Goal: Check status: Check status

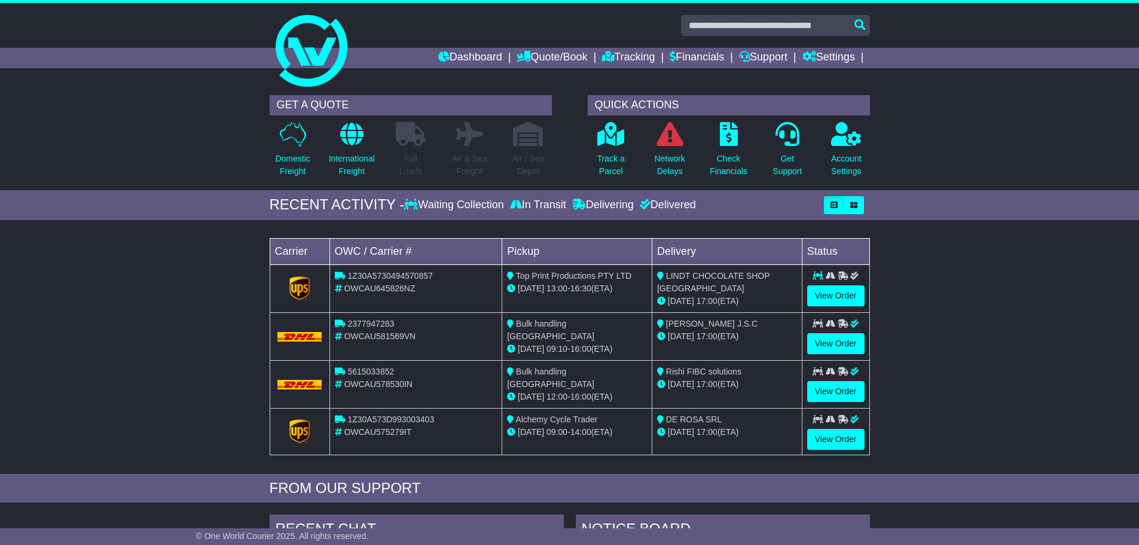
click at [314, 55] on div "Dashboard Quote/Book Domestic International Saved Quotes Drafts Domestic Quote …" at bounding box center [570, 58] width 612 height 20
click at [453, 57] on link "Dashboard" at bounding box center [470, 58] width 64 height 20
click at [854, 206] on icon "button" at bounding box center [853, 204] width 7 height 7
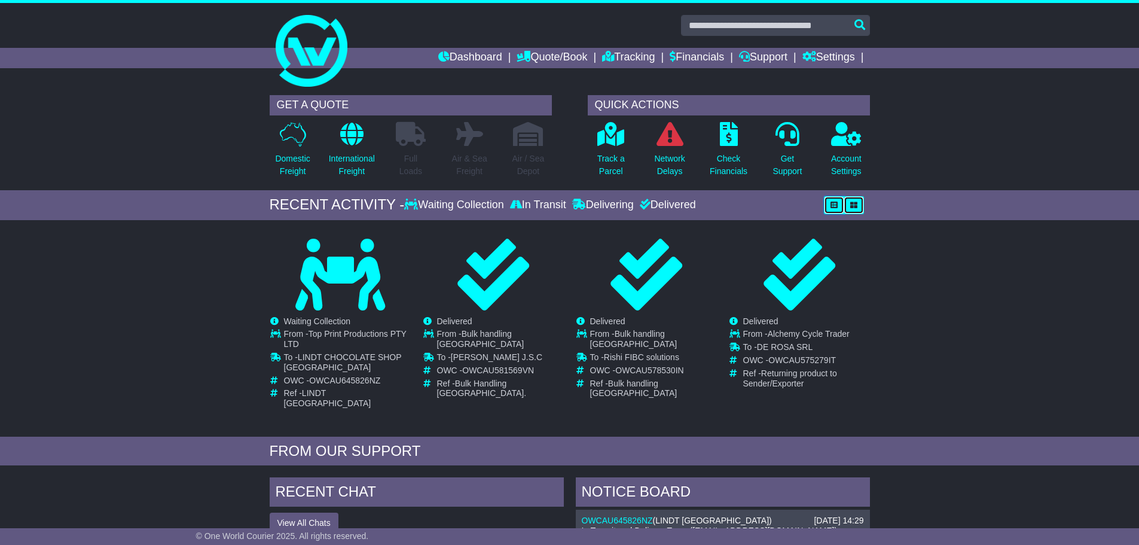
click at [837, 204] on icon "button" at bounding box center [833, 204] width 7 height 7
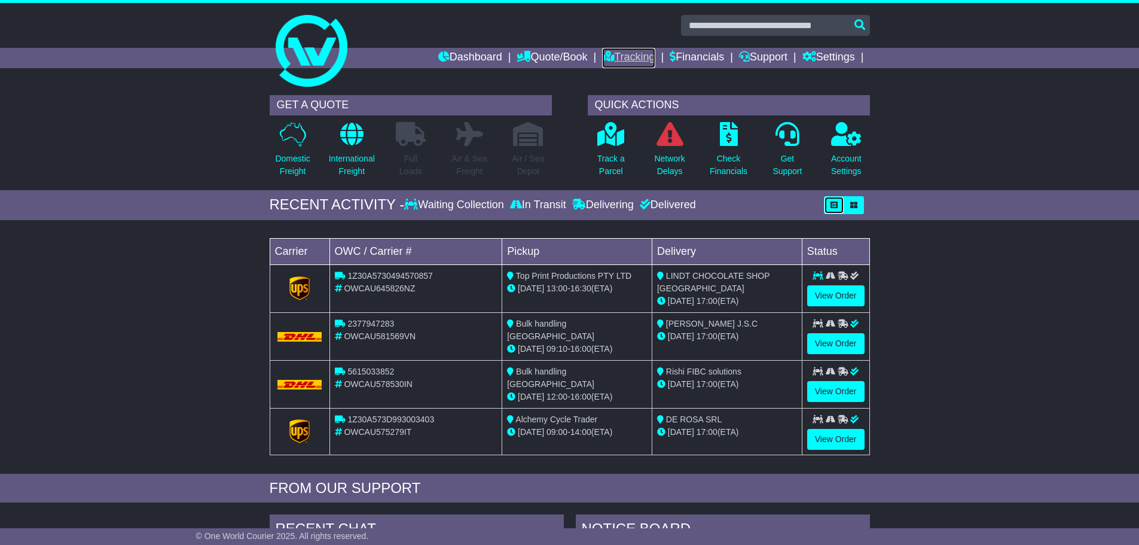
click at [640, 55] on link "Tracking" at bounding box center [628, 58] width 53 height 20
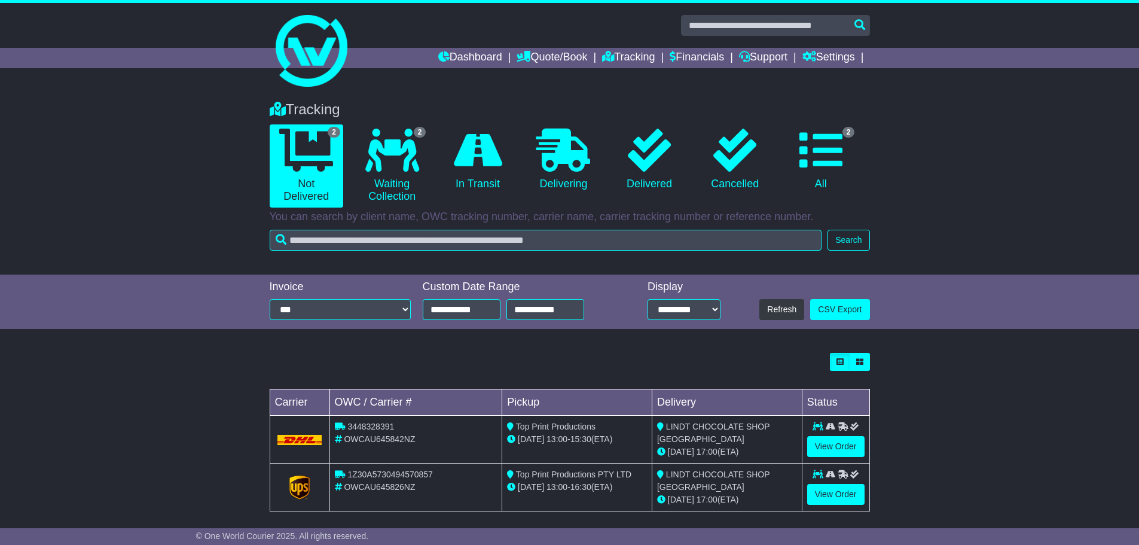
scroll to position [9, 0]
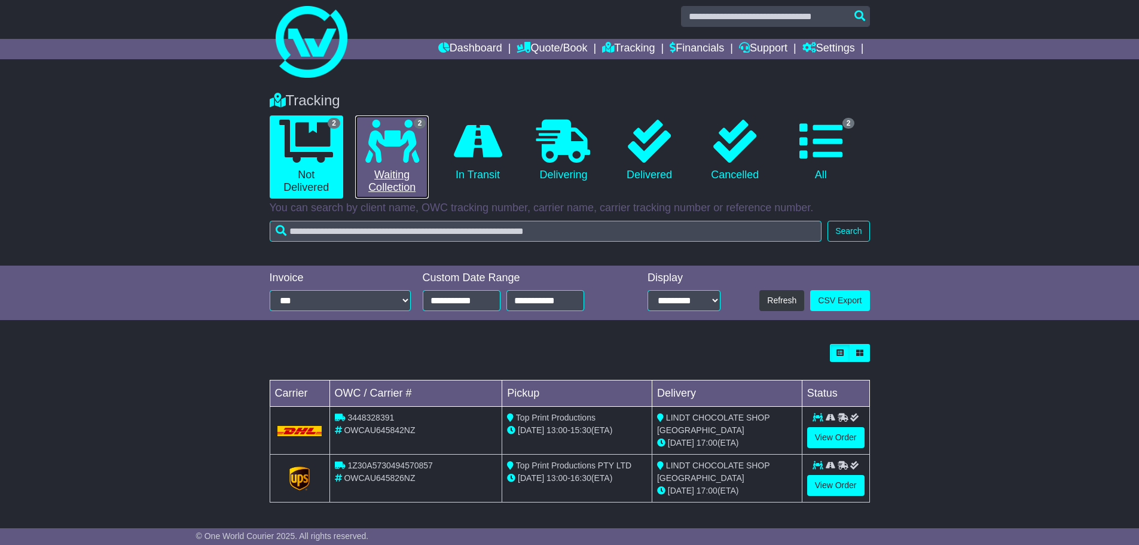
click at [397, 148] on icon at bounding box center [392, 141] width 54 height 43
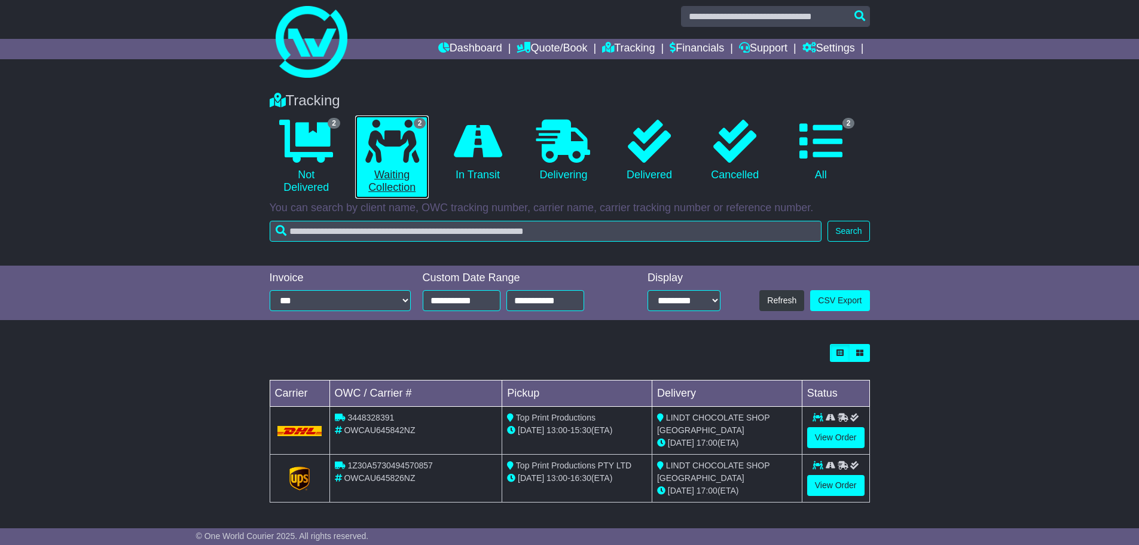
scroll to position [0, 0]
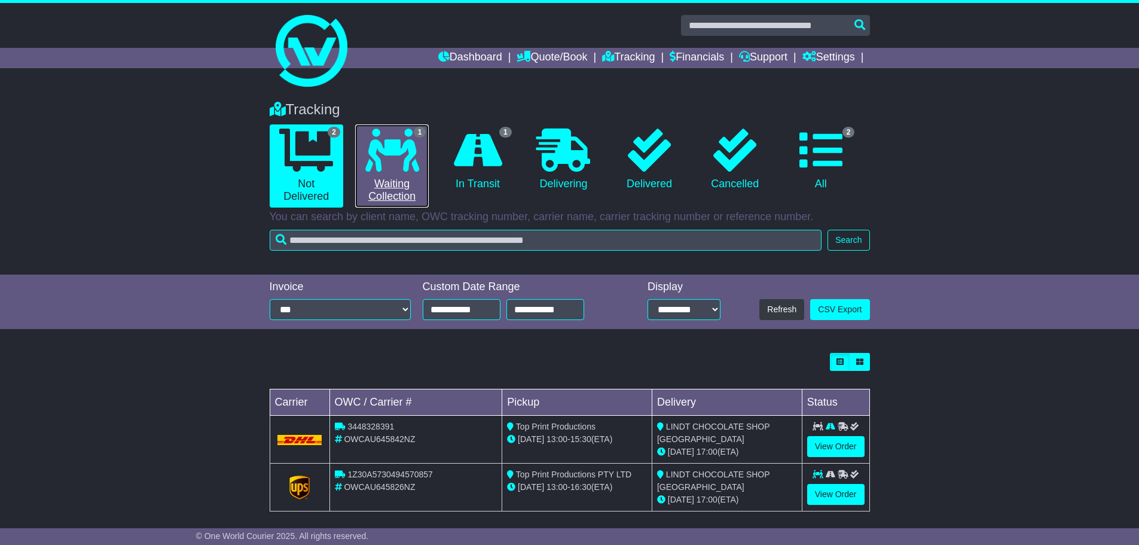
click at [398, 149] on icon at bounding box center [392, 150] width 54 height 43
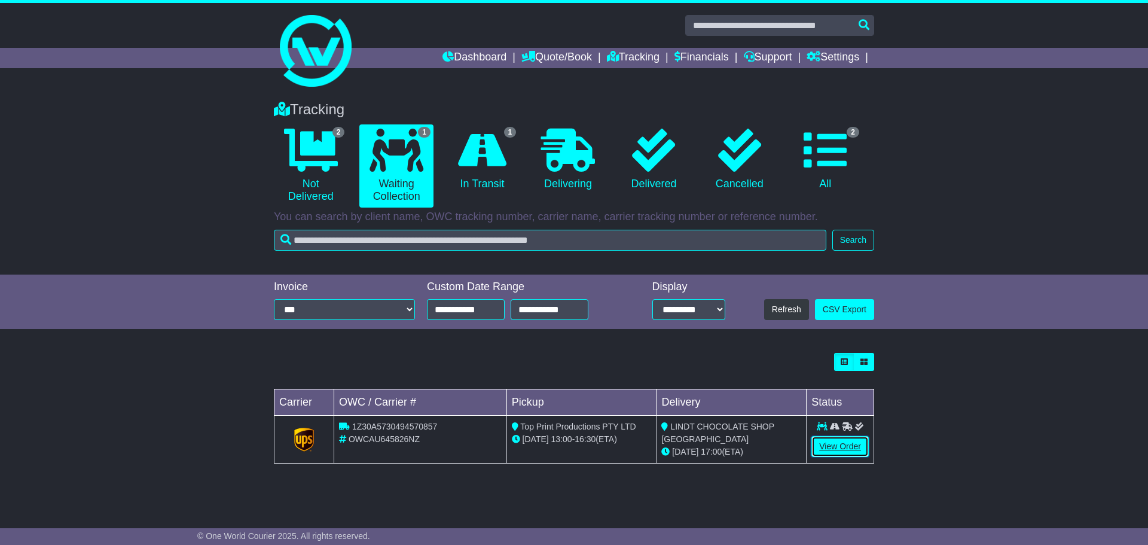
click at [849, 446] on link "View Order" at bounding box center [839, 446] width 57 height 21
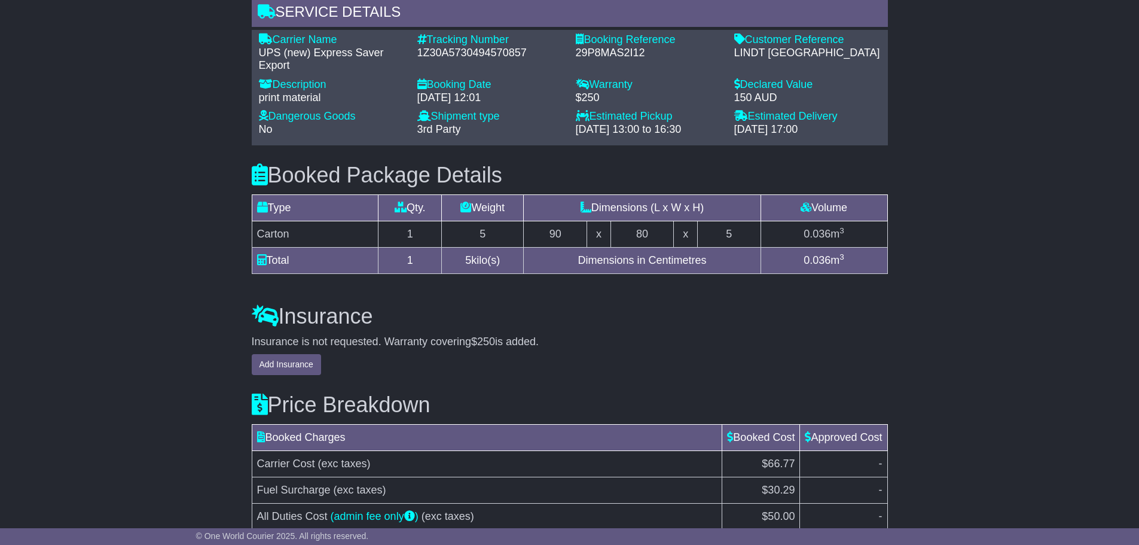
scroll to position [1016, 0]
